Goal: Task Accomplishment & Management: Complete application form

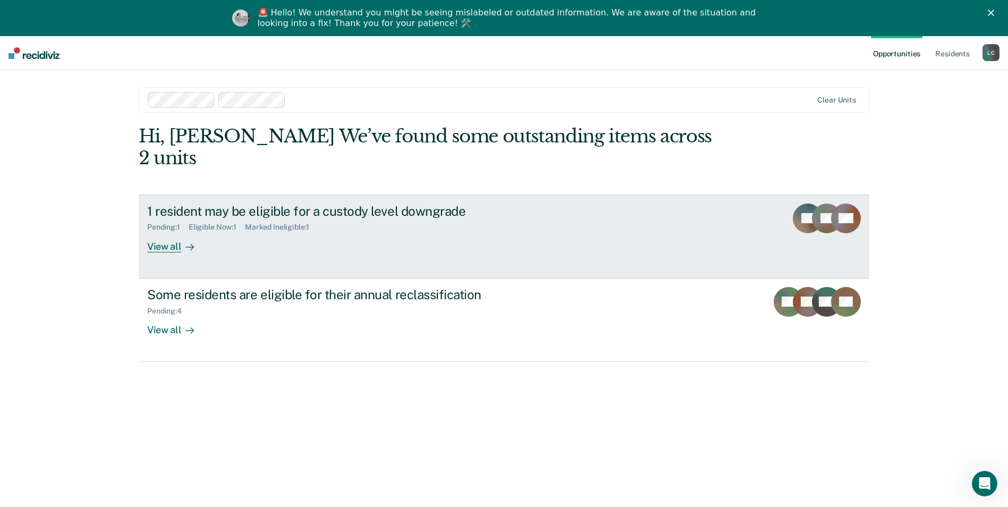
click at [166, 232] on div "View all" at bounding box center [176, 242] width 59 height 21
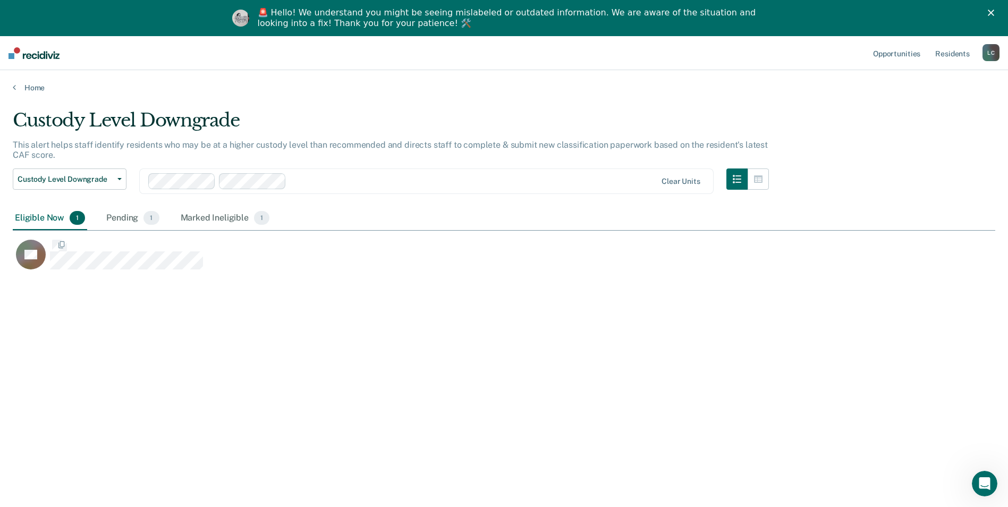
scroll to position [346, 974]
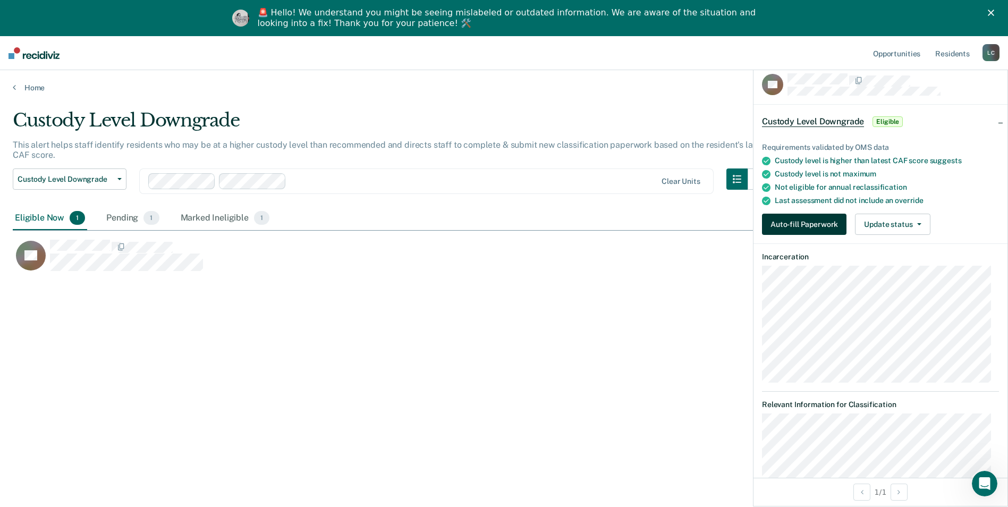
click at [782, 224] on button "Auto-fill Paperwork" at bounding box center [804, 224] width 84 height 21
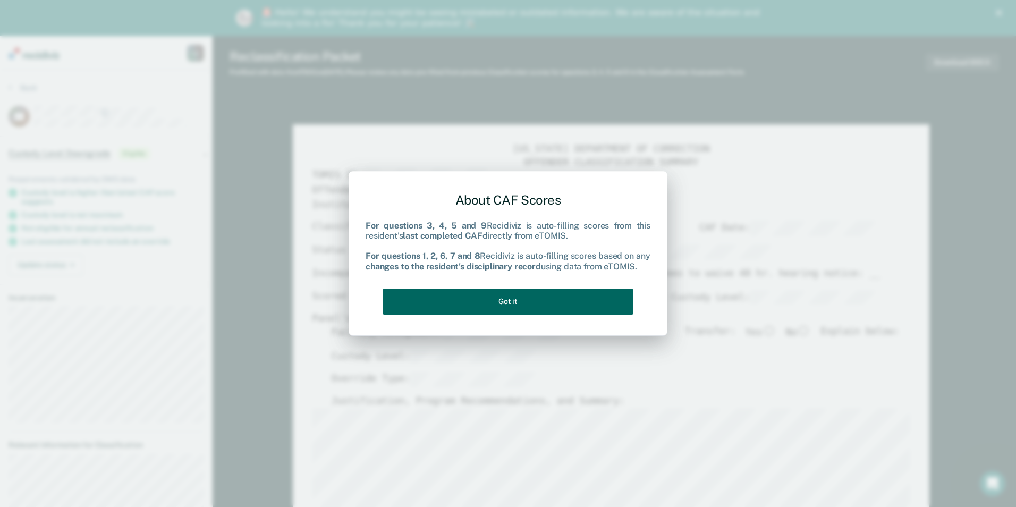
click at [561, 305] on button "Got it" at bounding box center [507, 301] width 251 height 26
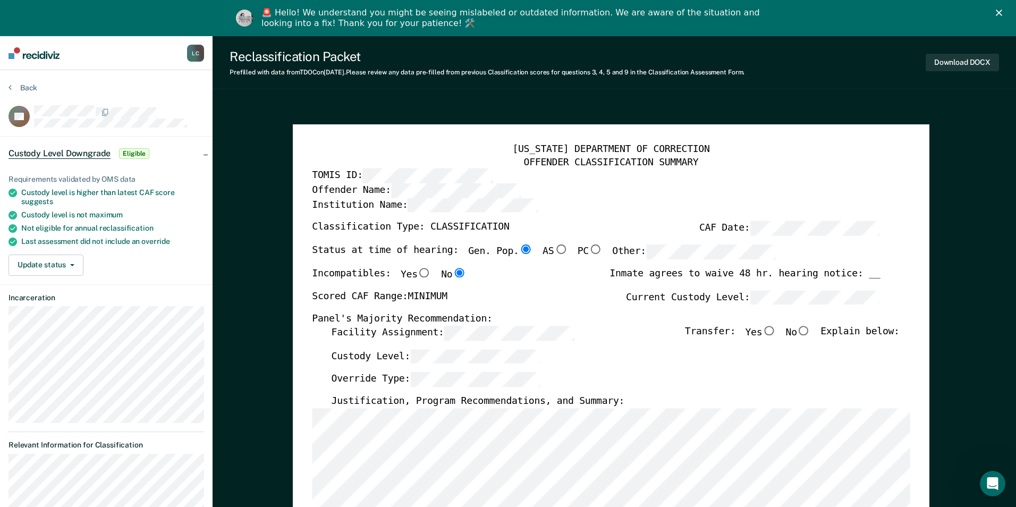
type textarea "x"
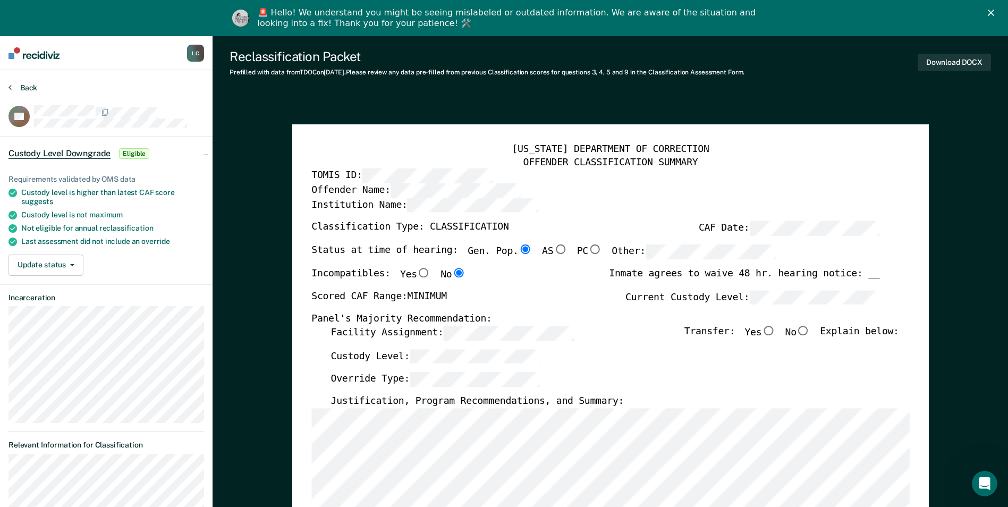
click at [31, 86] on button "Back" at bounding box center [22, 88] width 29 height 10
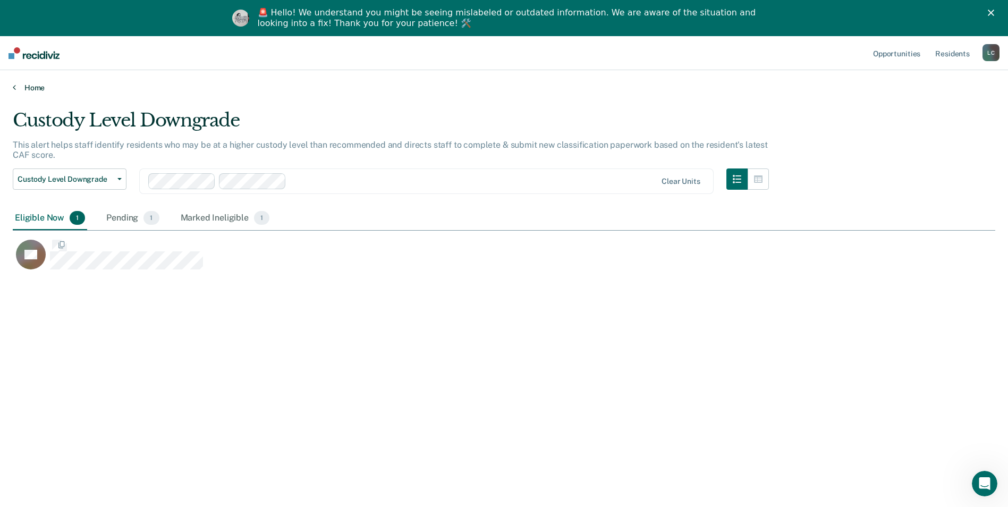
scroll to position [346, 974]
